Goal: Information Seeking & Learning: Learn about a topic

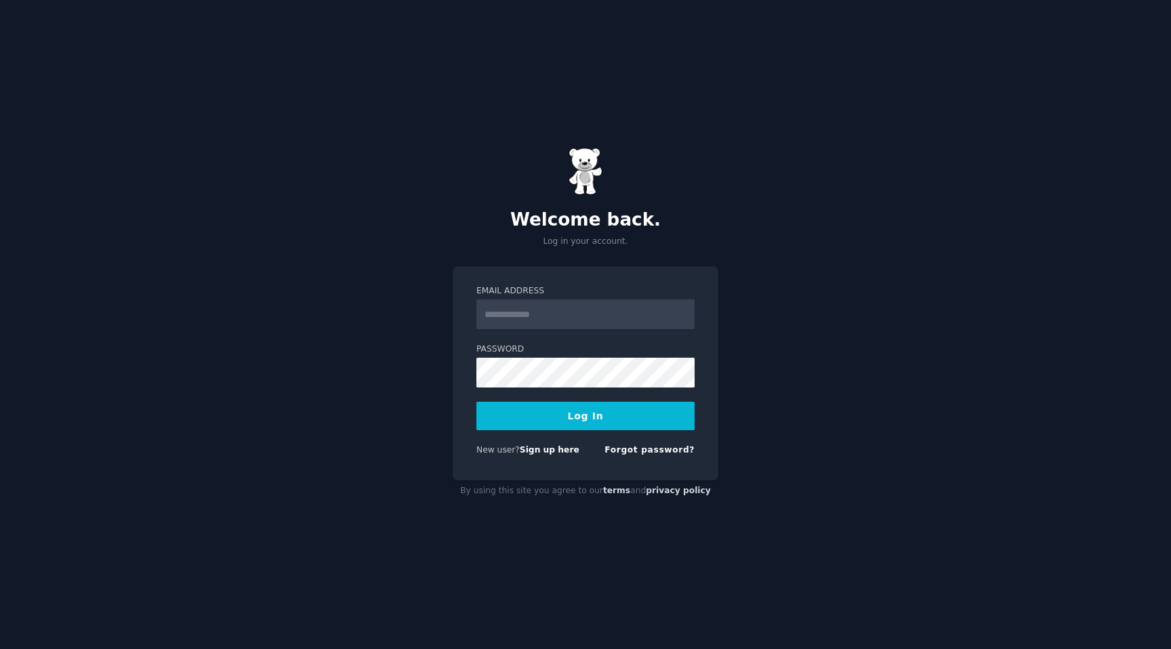
click at [519, 325] on input "Email Address" at bounding box center [586, 315] width 218 height 30
type input "**********"
click at [578, 420] on button "Log In" at bounding box center [586, 416] width 218 height 28
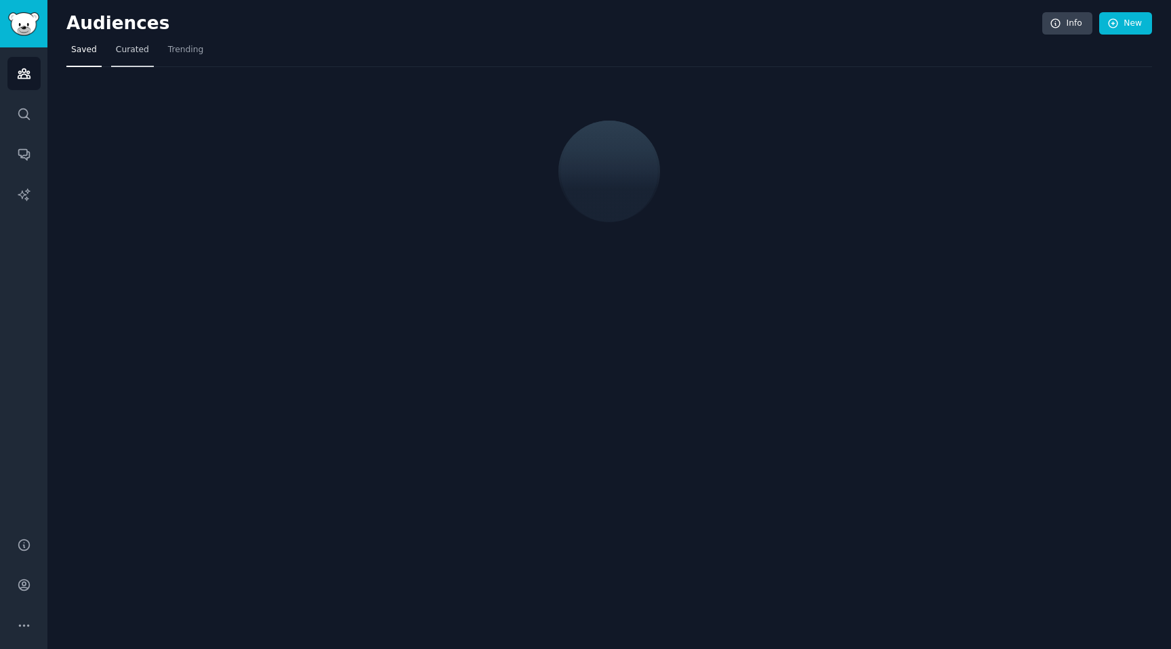
click at [140, 49] on span "Curated" at bounding box center [132, 50] width 33 height 12
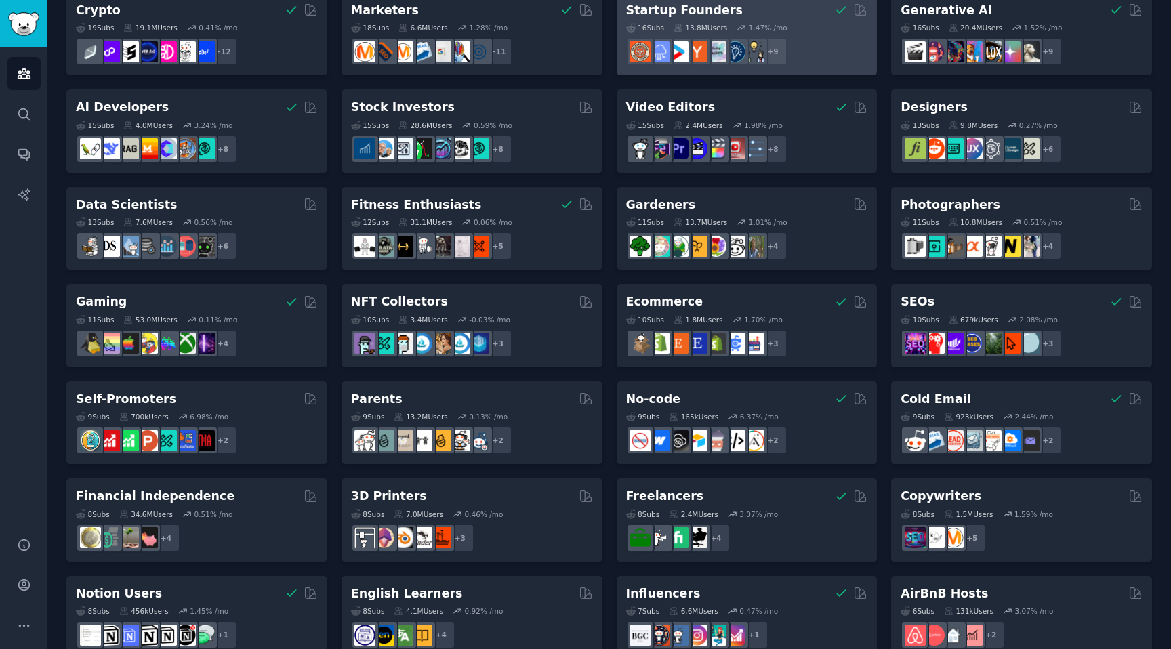
scroll to position [169, 0]
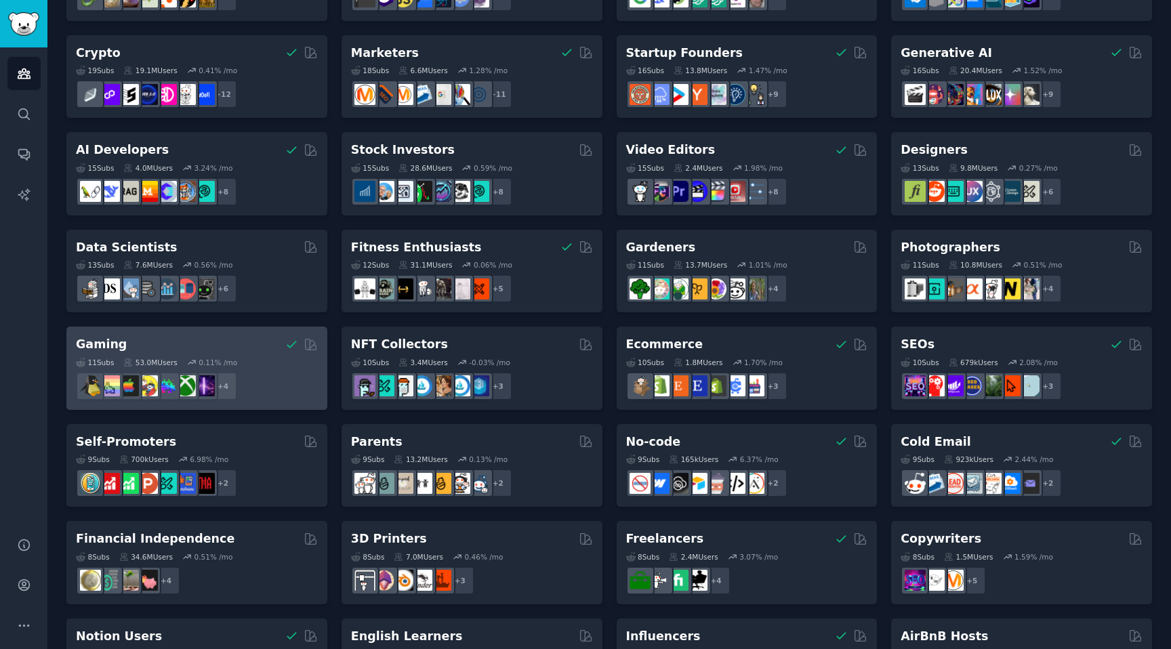
click at [218, 346] on div "Gaming" at bounding box center [197, 344] width 242 height 17
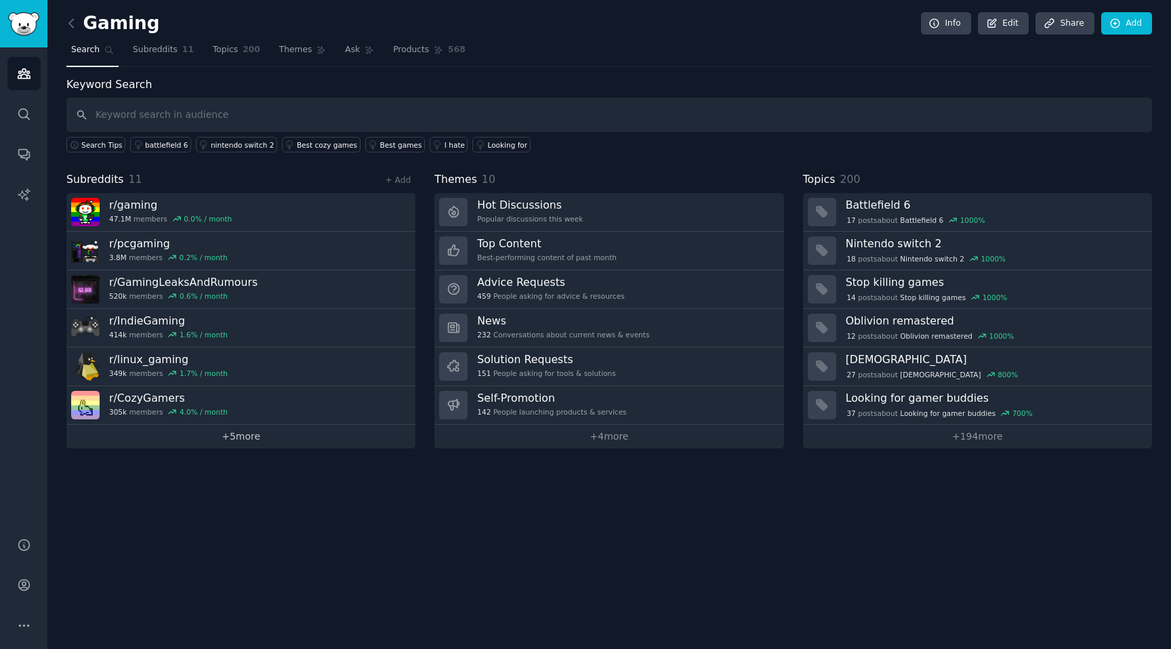
click at [219, 429] on link "+ 5 more" at bounding box center [240, 437] width 349 height 24
